Goal: Task Accomplishment & Management: Use online tool/utility

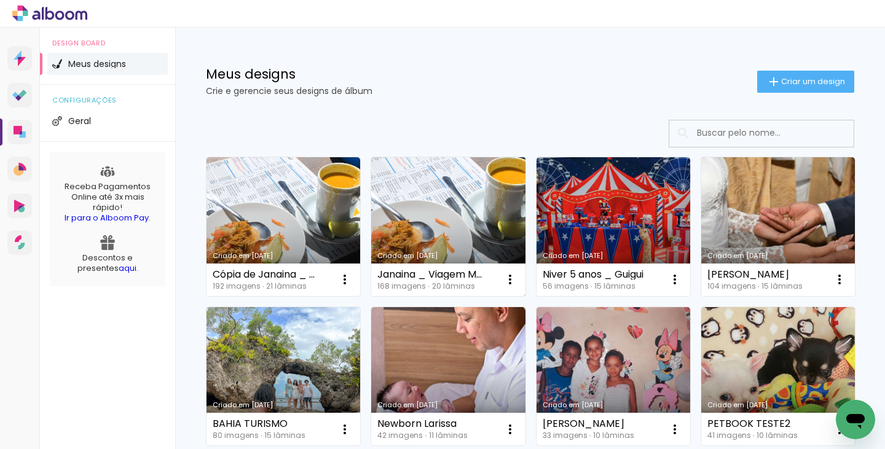
click at [442, 210] on link "Criado em [DATE]" at bounding box center [448, 226] width 154 height 139
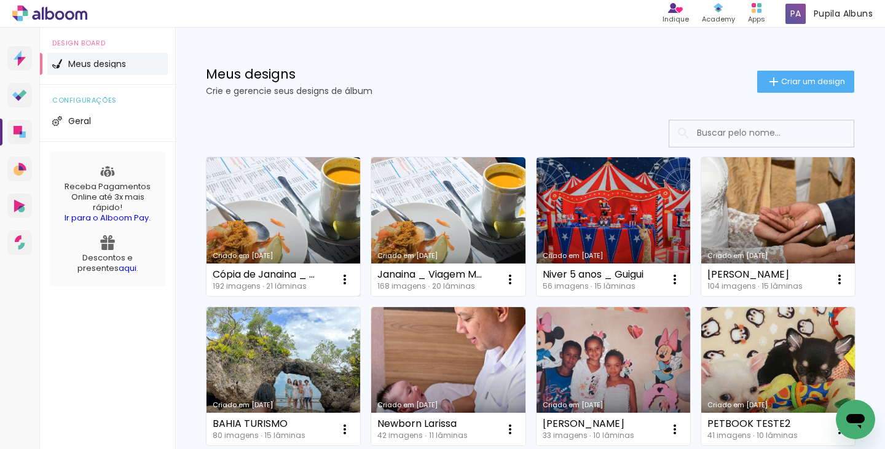
click at [288, 239] on link "Criado em [DATE]" at bounding box center [284, 226] width 154 height 139
click at [279, 218] on link "Criado em [DATE]" at bounding box center [284, 226] width 154 height 139
